Goal: Find specific page/section: Find specific page/section

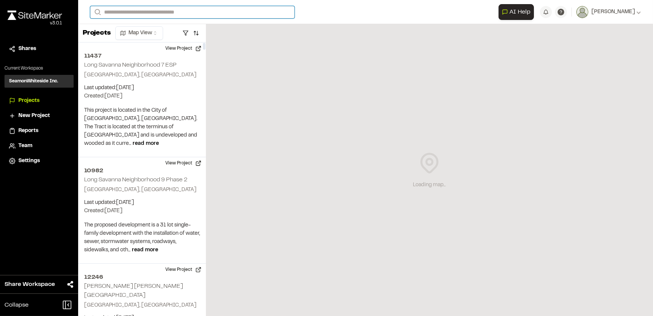
click at [149, 12] on input "Search" at bounding box center [192, 12] width 204 height 12
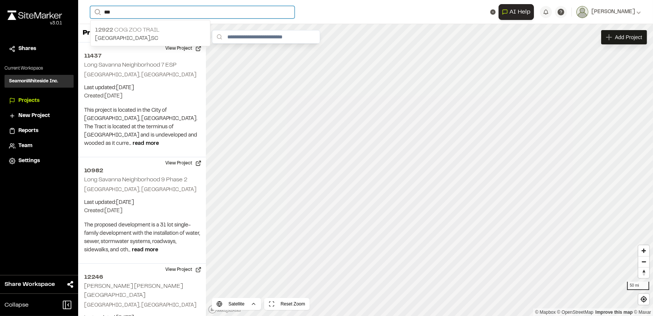
type input "***"
click at [135, 38] on p "[GEOGRAPHIC_DATA] , [GEOGRAPHIC_DATA]" at bounding box center [150, 39] width 110 height 8
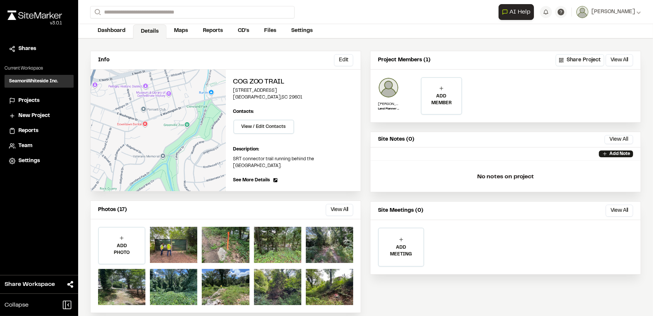
scroll to position [37, 0]
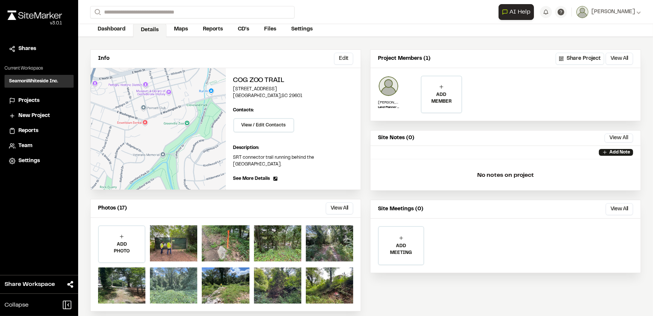
click at [173, 273] on div at bounding box center [173, 285] width 47 height 36
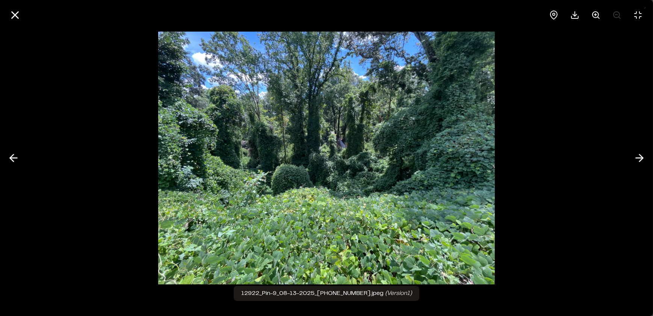
click at [129, 282] on div at bounding box center [326, 158] width 653 height 316
click at [138, 266] on div at bounding box center [326, 158] width 653 height 316
click at [66, 226] on div at bounding box center [326, 158] width 653 height 316
click at [6, 13] on button at bounding box center [15, 15] width 18 height 18
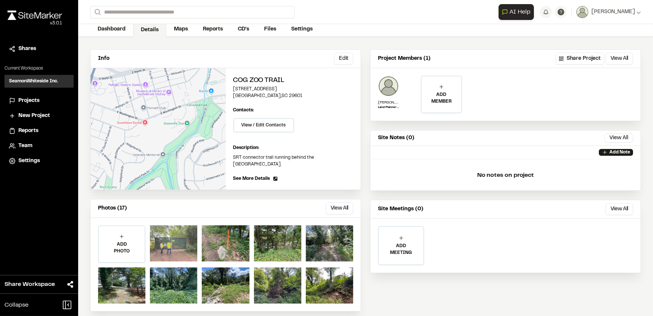
click at [164, 238] on div at bounding box center [173, 243] width 47 height 36
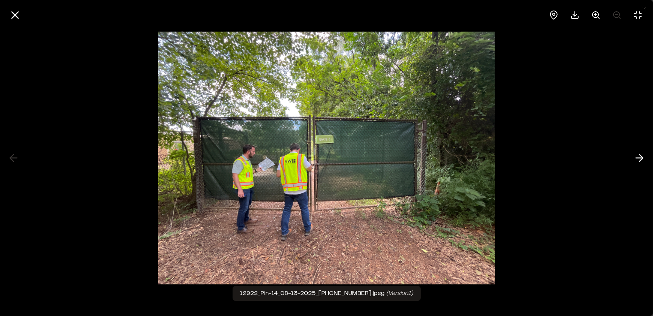
click at [596, 128] on div at bounding box center [326, 158] width 653 height 316
click at [561, 135] on div at bounding box center [326, 158] width 653 height 316
click at [15, 14] on line at bounding box center [15, 15] width 6 height 6
